Goal: Information Seeking & Learning: Learn about a topic

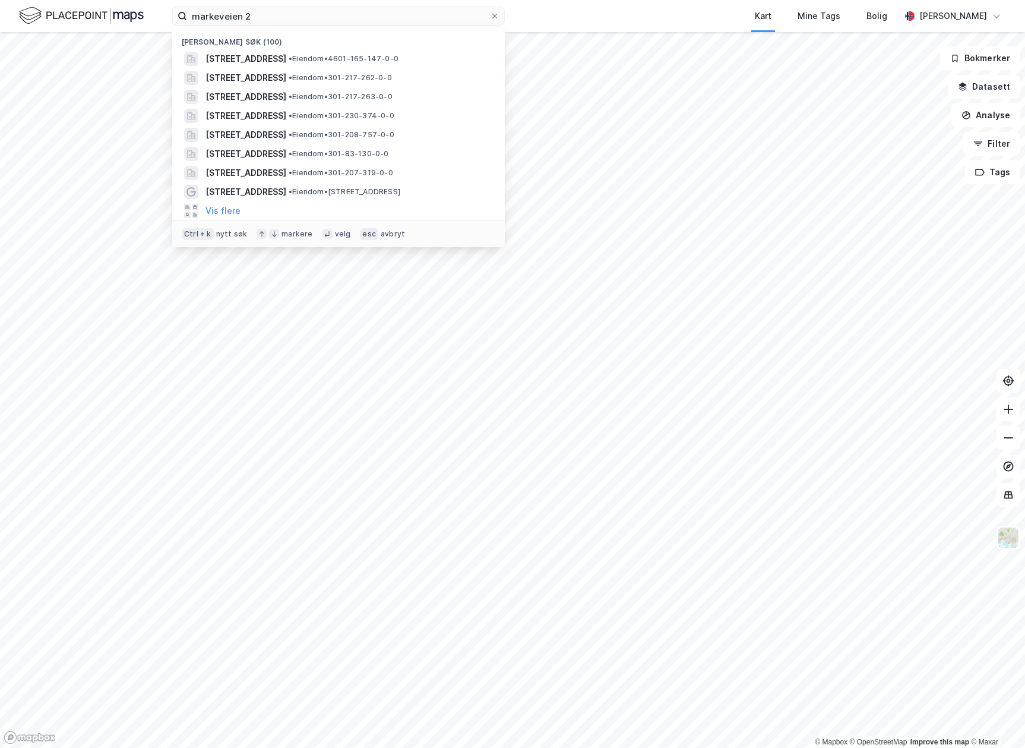
drag, startPoint x: 132, startPoint y: 11, endPoint x: 56, endPoint y: 2, distance: 75.9
click at [57, 2] on div "markeveien 2 Nylige søk (100) [STREET_ADDRESS] • Eiendom • 4601-165-147-0-0 Pil…" at bounding box center [512, 16] width 1025 height 32
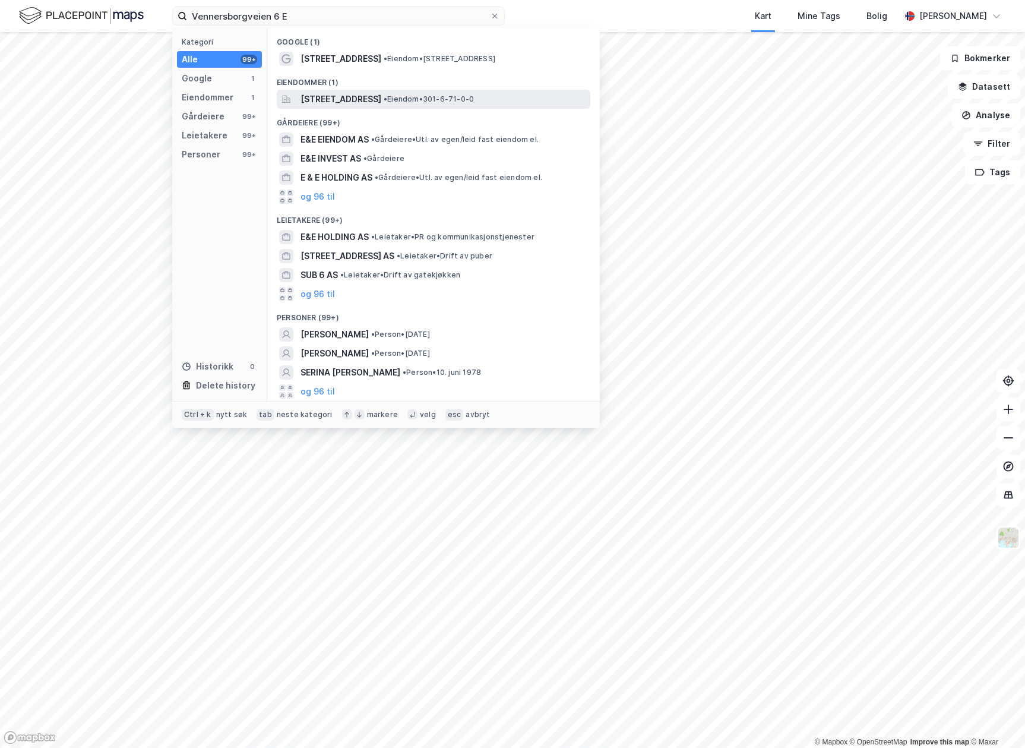
type input "Vennersborgveien 6 E"
click at [380, 97] on span "[STREET_ADDRESS]" at bounding box center [341, 99] width 81 height 14
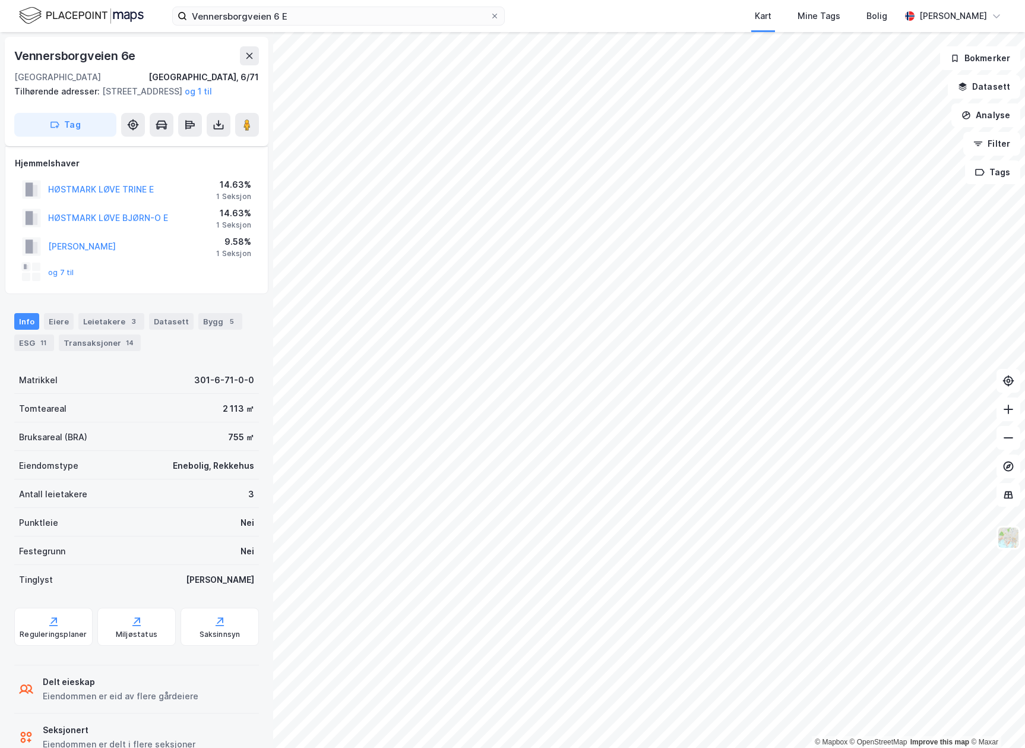
scroll to position [47, 0]
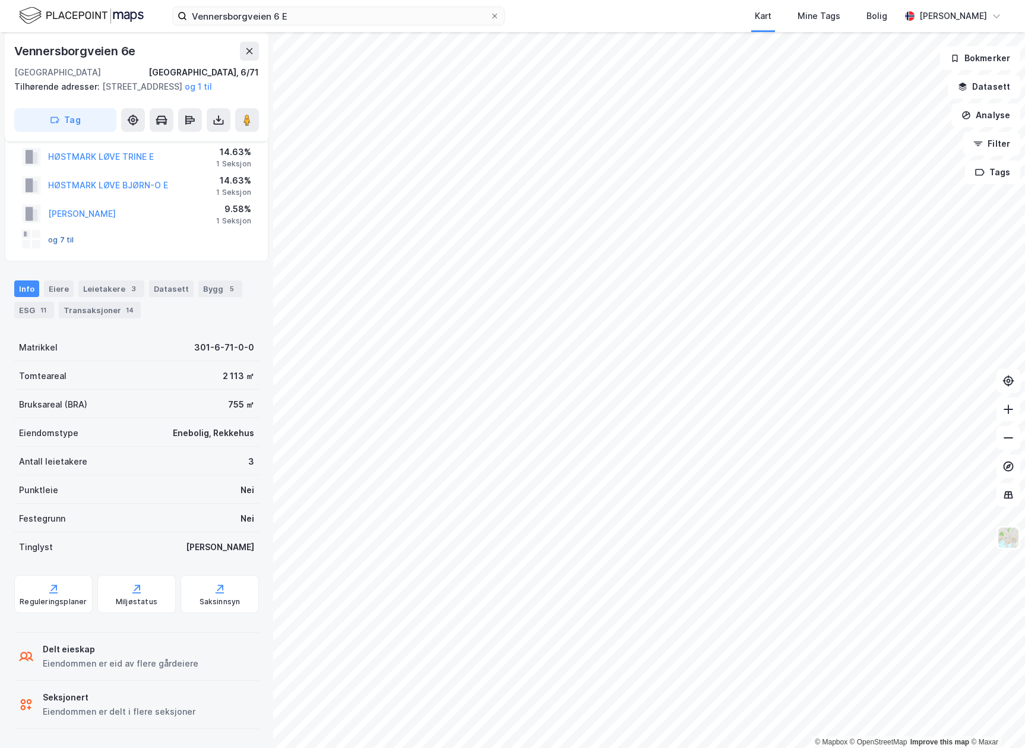
click at [0, 0] on button "og 7 til" at bounding box center [0, 0] width 0 height 0
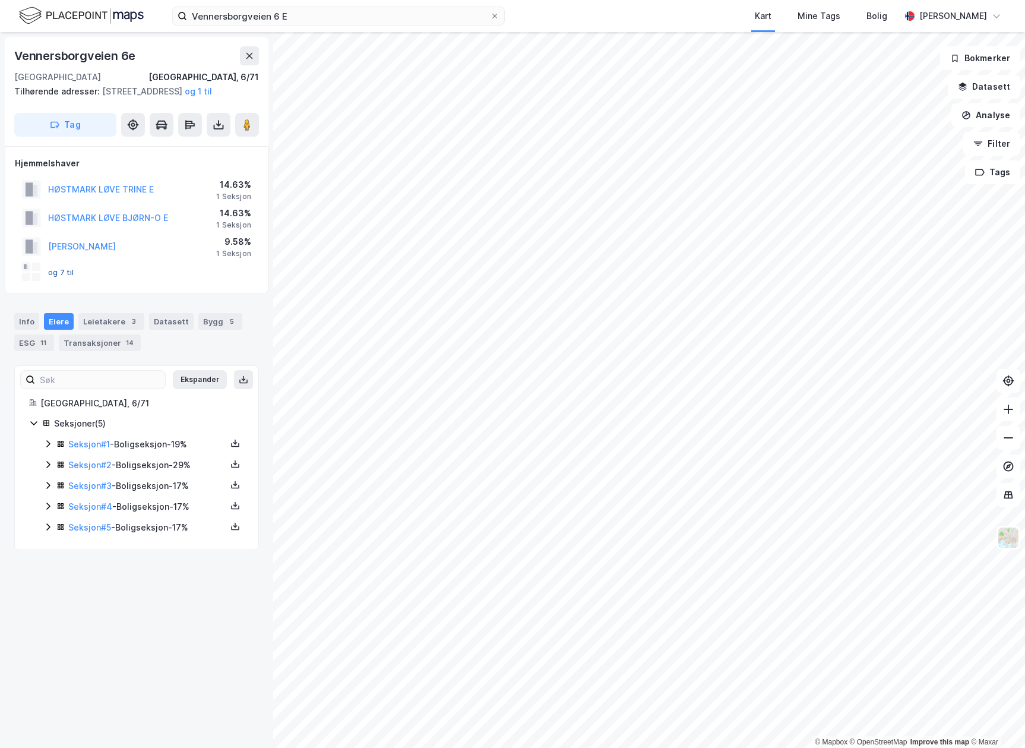
click at [0, 0] on button "og 7 til" at bounding box center [0, 0] width 0 height 0
click at [94, 449] on link "Seksjon # 1" at bounding box center [89, 444] width 42 height 10
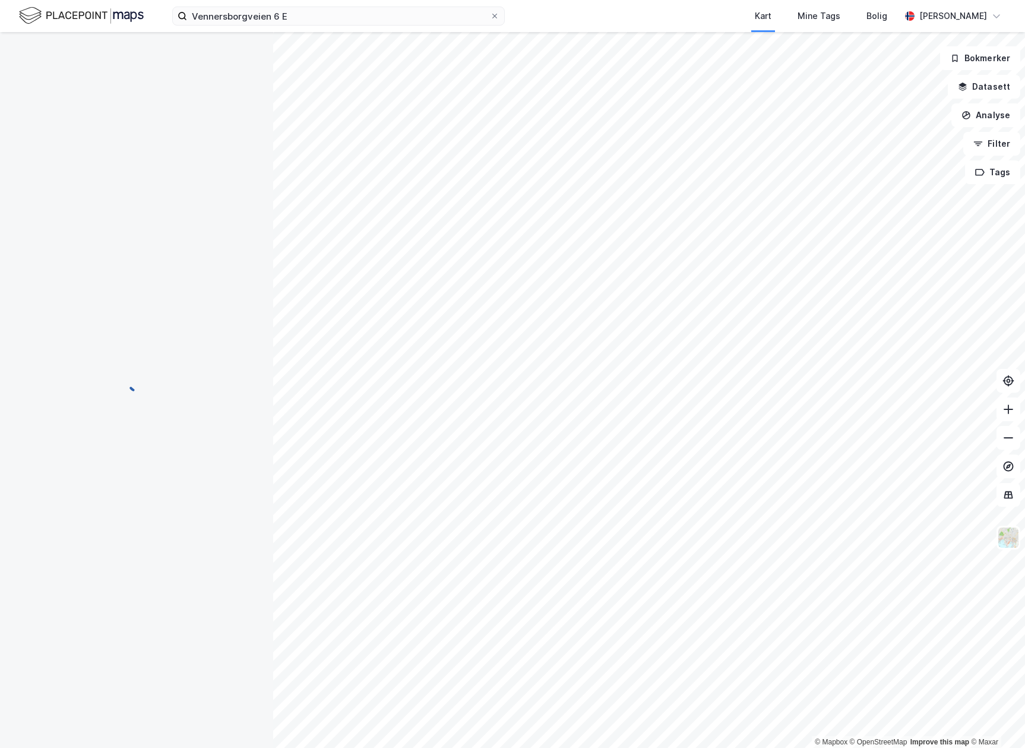
scroll to position [47, 0]
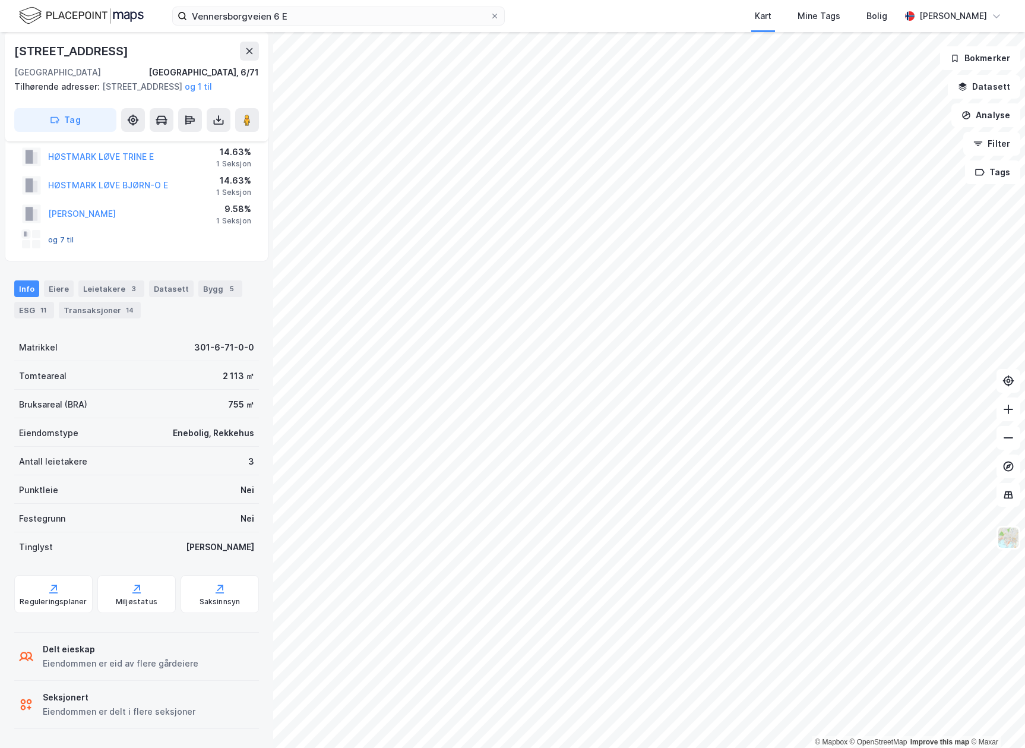
click at [0, 0] on button "og 7 til" at bounding box center [0, 0] width 0 height 0
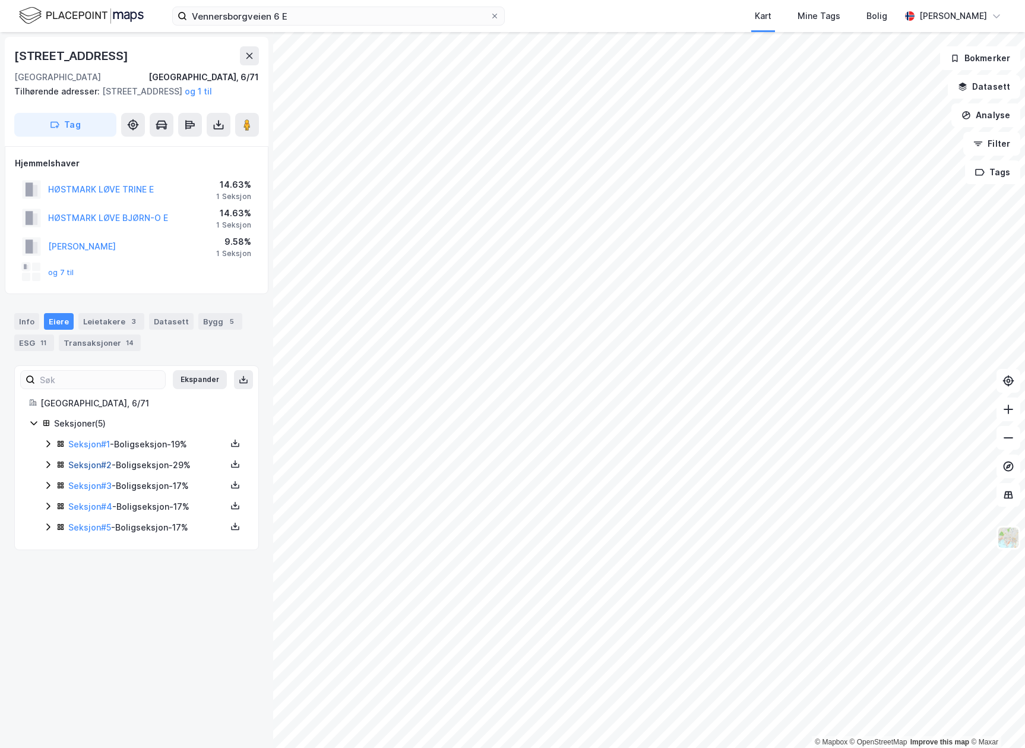
click at [99, 470] on link "Seksjon # 2" at bounding box center [89, 465] width 43 height 10
click at [96, 491] on link "Seksjon # 3" at bounding box center [89, 486] width 43 height 10
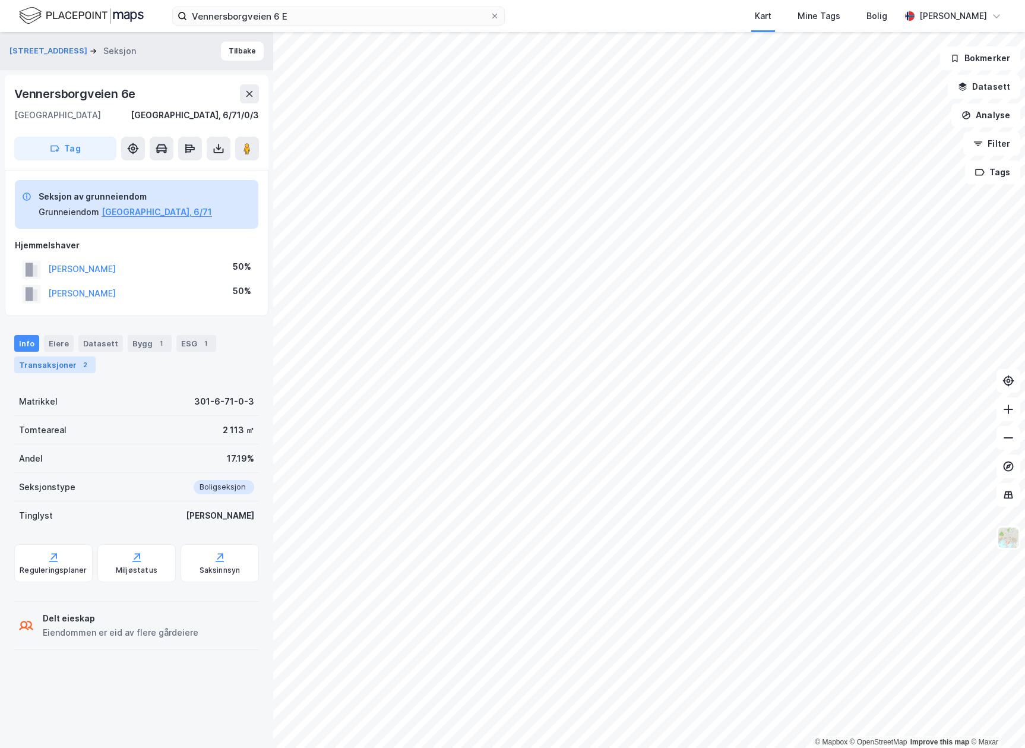
click at [63, 364] on div "Transaksjoner 2" at bounding box center [54, 364] width 81 height 17
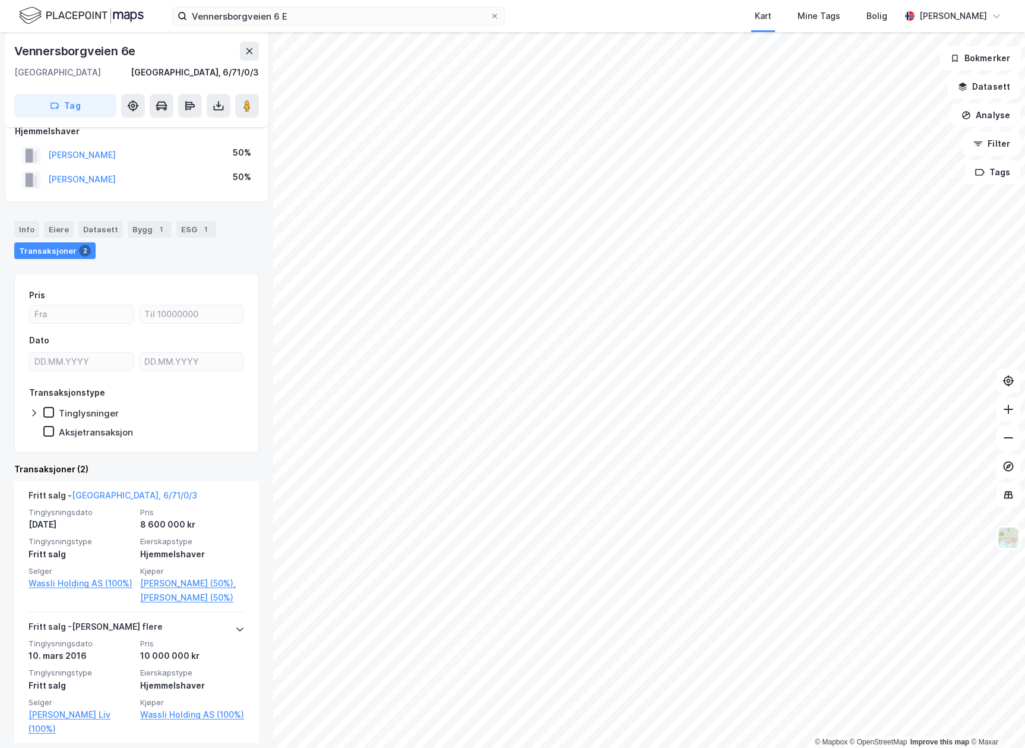
scroll to position [124, 0]
